Goal: Navigation & Orientation: Find specific page/section

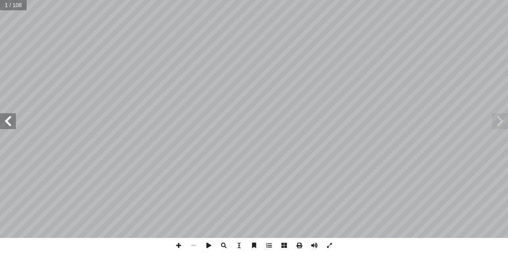
click at [14, 125] on span at bounding box center [8, 121] width 16 height 16
click at [14, 124] on span at bounding box center [8, 121] width 16 height 16
click at [7, 118] on span at bounding box center [8, 121] width 16 height 16
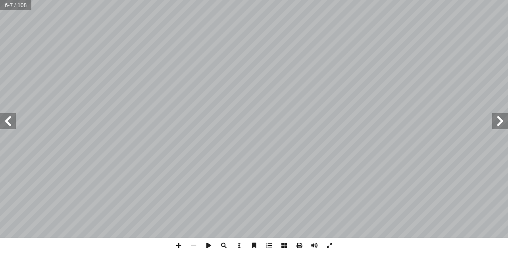
click at [7, 118] on span at bounding box center [8, 121] width 16 height 16
click at [7, 117] on span at bounding box center [8, 121] width 16 height 16
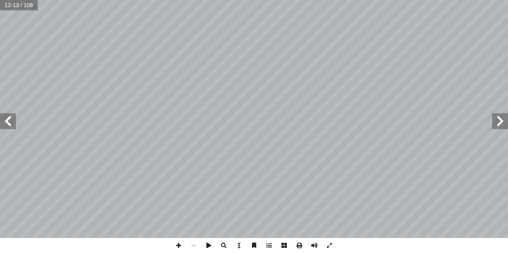
click at [7, 117] on span at bounding box center [8, 121] width 16 height 16
click at [7, 116] on span at bounding box center [8, 121] width 16 height 16
click at [7, 115] on span at bounding box center [8, 121] width 16 height 16
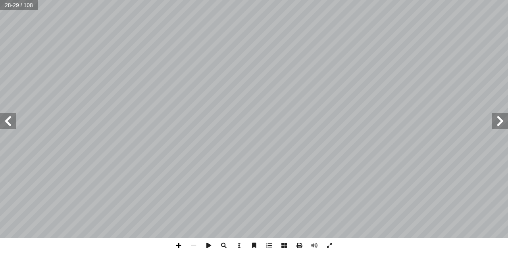
click at [178, 250] on span at bounding box center [178, 245] width 15 height 15
click at [286, 240] on div "٢ 4 ثة ِ ل � ّ الث ُ ة َ د ْ ح َ الو ُ ة َ فين َّ الس َ ق َ ر ْ غ َ ت � ل ْ ي َ…" at bounding box center [254, 126] width 508 height 253
click at [502, 247] on div "٢ 4 ثة ِ ل � ّ الث ُ ة َ د ْ ح َ الو ُ ة َ فين َّ الس َ ق َ ر ْ غ َ ت � ل ْ ي َ…" at bounding box center [254, 126] width 508 height 253
